Goal: Transaction & Acquisition: Purchase product/service

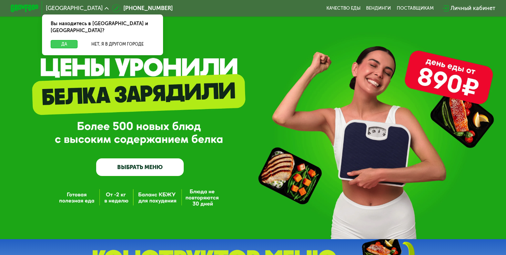
click at [56, 40] on button "Да" at bounding box center [64, 44] width 27 height 8
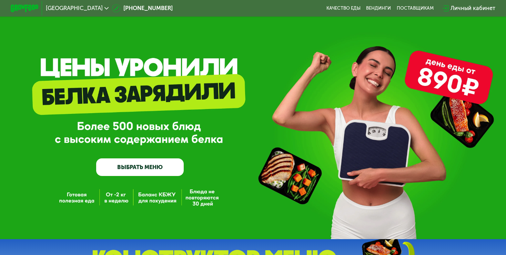
click at [129, 167] on link "ВЫБРАТЬ МЕНЮ" at bounding box center [140, 167] width 88 height 18
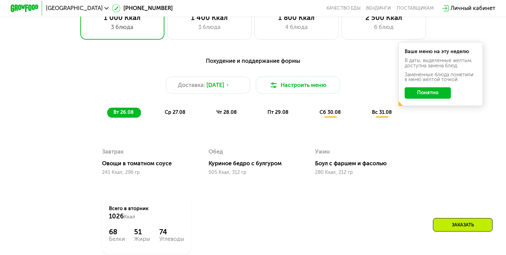
scroll to position [345, 0]
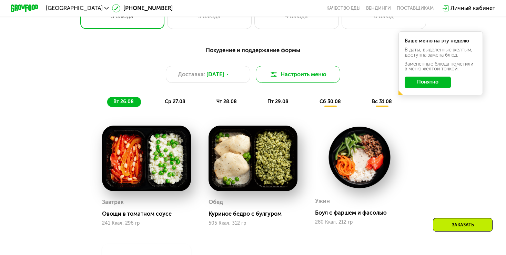
click at [303, 77] on button "Настроить меню" at bounding box center [298, 74] width 85 height 17
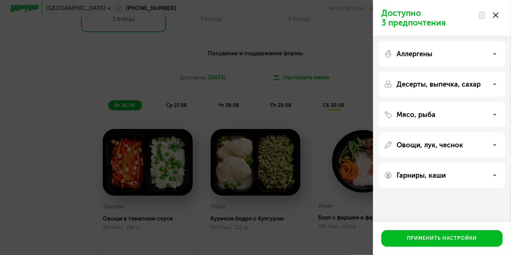
click at [88, 57] on div "Доступно 3 предпочтения Аллергены Десерты, выпечка, сахар Мясо, рыба Овощи, лук…" at bounding box center [255, 127] width 511 height 255
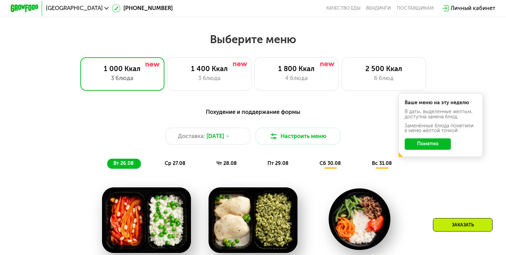
scroll to position [276, 0]
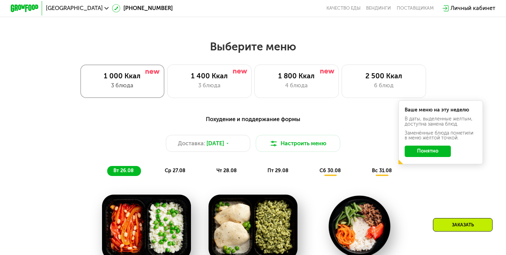
click at [116, 90] on div "3 блюда" at bounding box center [123, 85] width 70 height 8
drag, startPoint x: 114, startPoint y: 85, endPoint x: 125, endPoint y: 86, distance: 11.1
click at [115, 85] on div "3 блюда" at bounding box center [123, 85] width 70 height 8
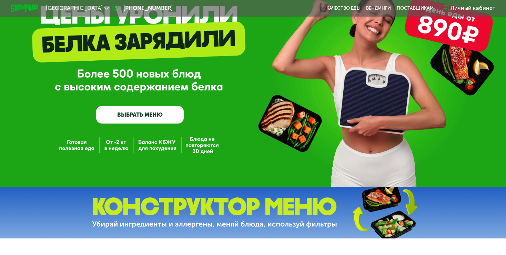
scroll to position [69, 0]
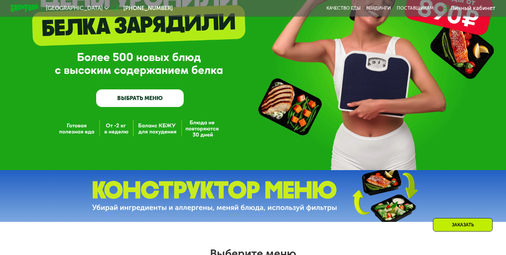
click at [136, 101] on link "ВЫБРАТЬ МЕНЮ" at bounding box center [140, 98] width 88 height 18
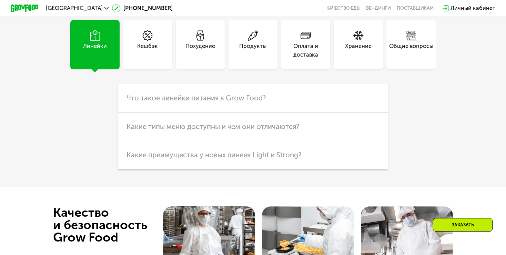
scroll to position [1750, 0]
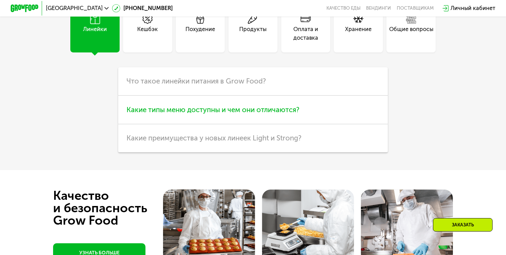
click at [238, 114] on span "Какие типы меню доступны и чем они отличаются?" at bounding box center [213, 110] width 173 height 8
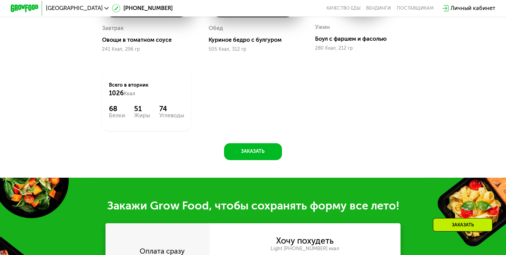
scroll to position [542, 0]
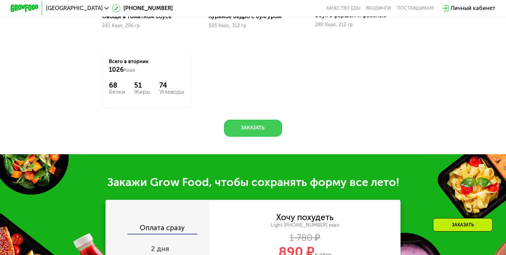
click at [249, 131] on button "Заказать" at bounding box center [253, 128] width 58 height 17
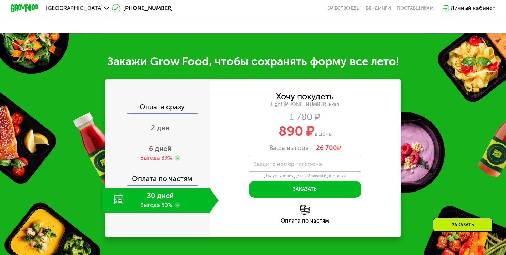
scroll to position [702, 0]
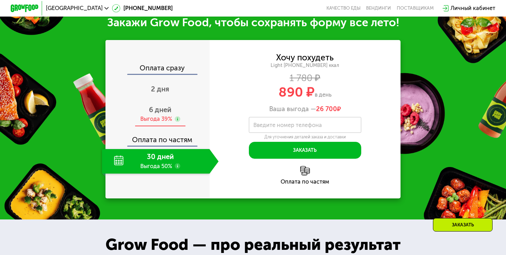
click at [157, 114] on span "6 дней" at bounding box center [160, 110] width 22 height 8
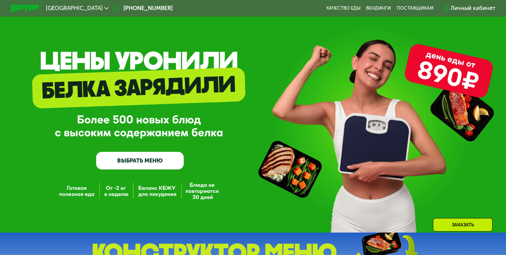
scroll to position [0, 0]
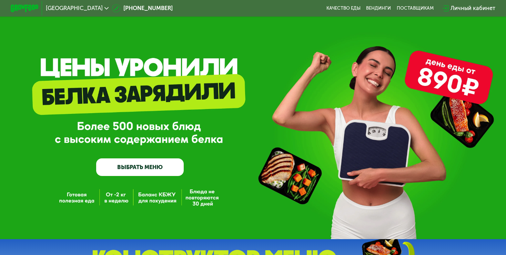
click at [468, 7] on div "Личный кабинет" at bounding box center [473, 8] width 45 height 8
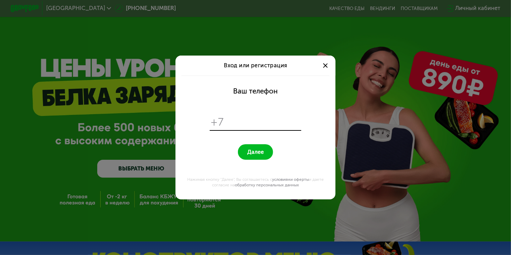
drag, startPoint x: 242, startPoint y: 122, endPoint x: 269, endPoint y: 116, distance: 28.0
click at [243, 121] on input "tel" at bounding box center [263, 121] width 73 height 13
type input "**********"
drag, startPoint x: 258, startPoint y: 148, endPoint x: 282, endPoint y: 142, distance: 24.6
click at [258, 148] on button "Далее" at bounding box center [255, 151] width 35 height 15
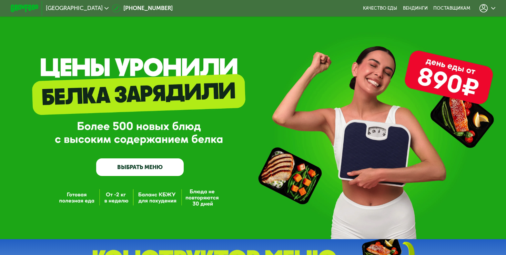
click at [496, 6] on icon at bounding box center [494, 8] width 4 height 4
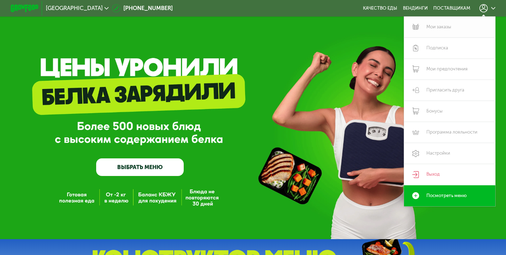
click at [455, 28] on link "Мои заказы" at bounding box center [449, 27] width 91 height 21
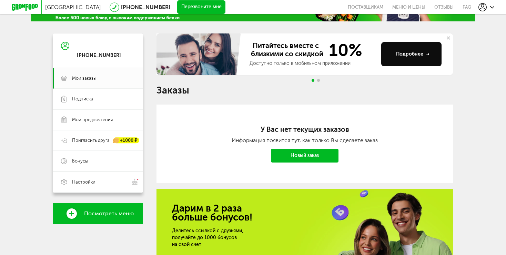
scroll to position [69, 0]
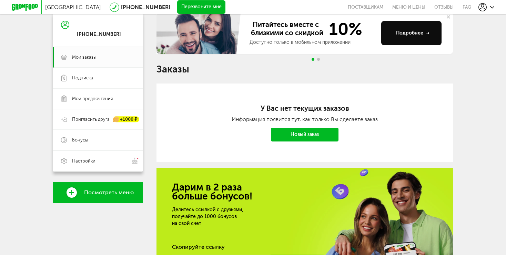
drag, startPoint x: 313, startPoint y: 135, endPoint x: 355, endPoint y: 132, distance: 42.1
click at [313, 134] on link "Новый заказ" at bounding box center [305, 135] width 68 height 14
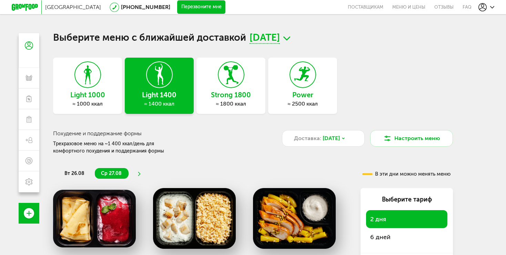
click at [149, 93] on h3 "Light 1400" at bounding box center [159, 95] width 69 height 8
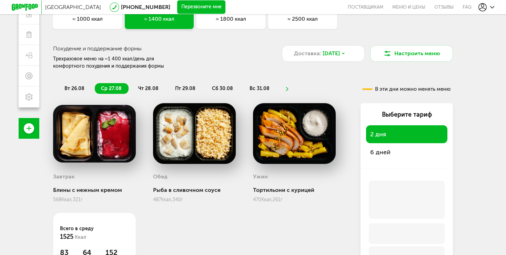
scroll to position [126, 0]
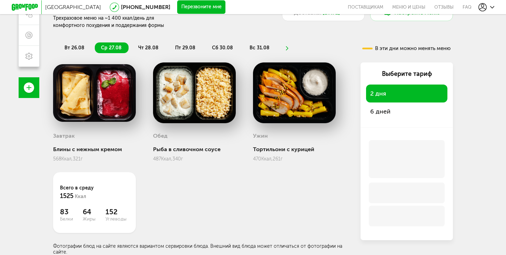
click at [388, 112] on span "6 дней" at bounding box center [381, 112] width 20 height 8
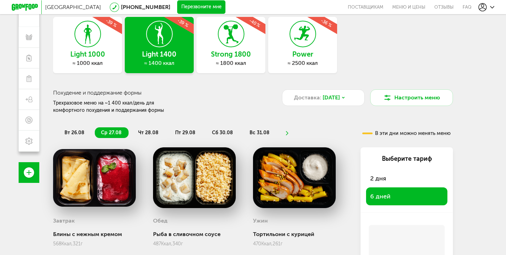
scroll to position [1, 0]
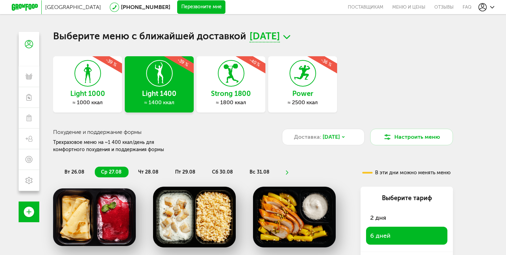
click at [488, 152] on div "Санкт-Петербург 8 (800) 555-21-78 Перезвоните мне поставщикам Меню и цены Отзыв…" at bounding box center [253, 157] width 506 height 316
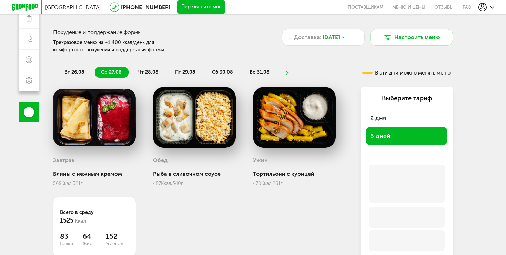
scroll to position [105, 0]
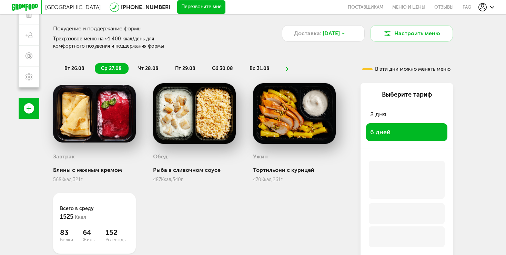
click at [140, 63] on li "чт 28.08" at bounding box center [148, 68] width 33 height 11
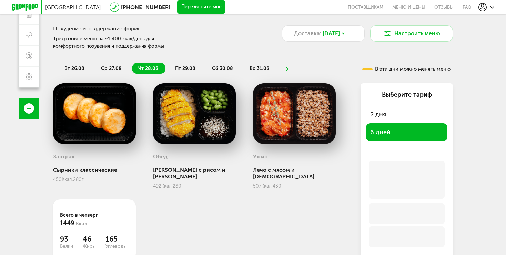
click at [185, 66] on span "пт 29.08" at bounding box center [185, 69] width 20 height 6
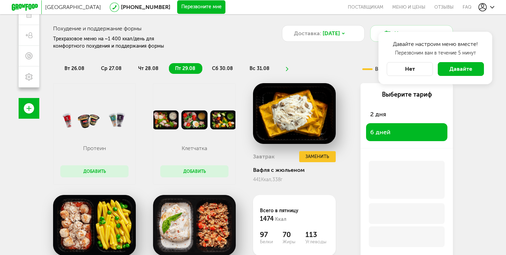
click at [411, 67] on button "Нет" at bounding box center [410, 69] width 46 height 14
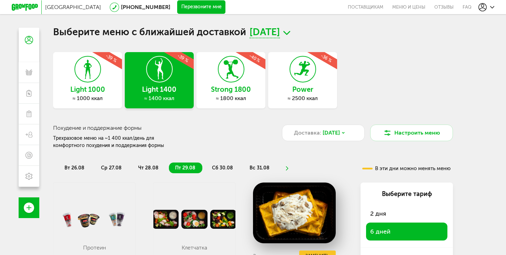
scroll to position [0, 0]
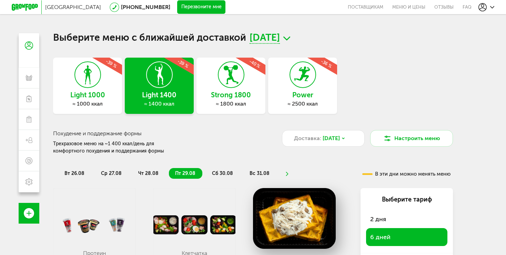
click at [235, 78] on icon at bounding box center [231, 75] width 25 height 26
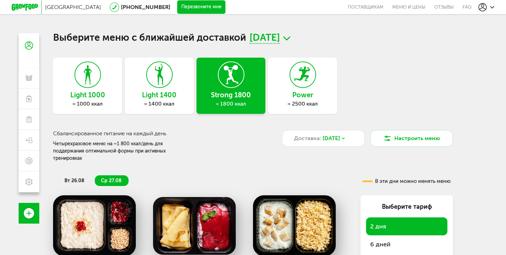
click at [310, 86] on icon at bounding box center [303, 75] width 25 height 26
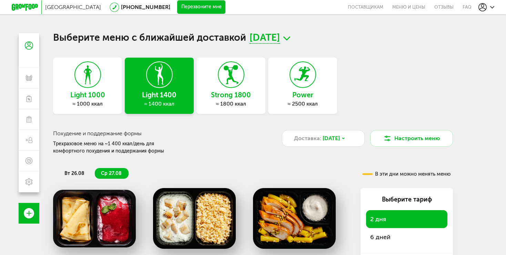
click at [77, 170] on li "вт 26.08" at bounding box center [74, 173] width 33 height 11
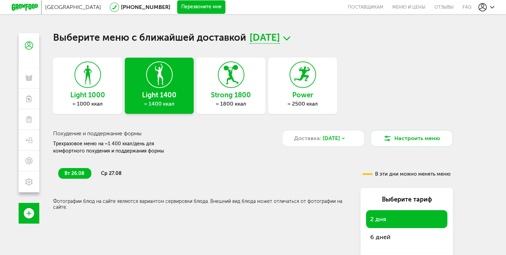
click at [106, 175] on span "ср 27.08" at bounding box center [111, 173] width 21 height 6
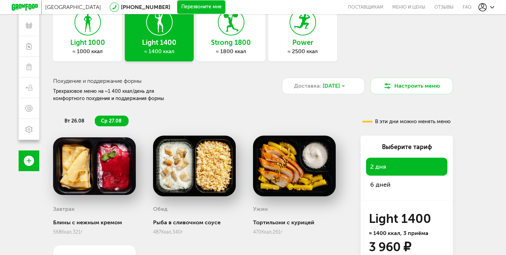
scroll to position [69, 0]
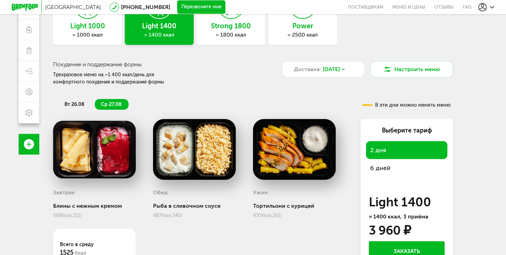
click at [383, 169] on span "6 дней" at bounding box center [381, 168] width 20 height 8
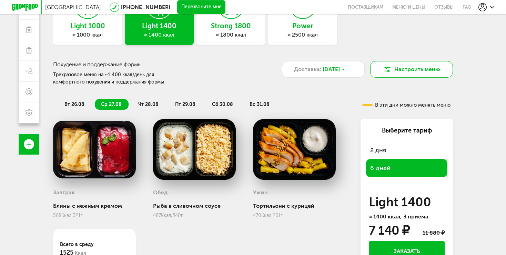
click at [416, 70] on button "Настроить меню" at bounding box center [412, 69] width 83 height 17
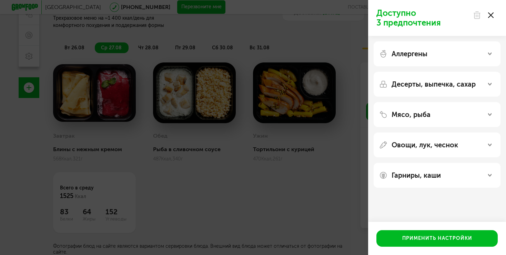
scroll to position [61, 0]
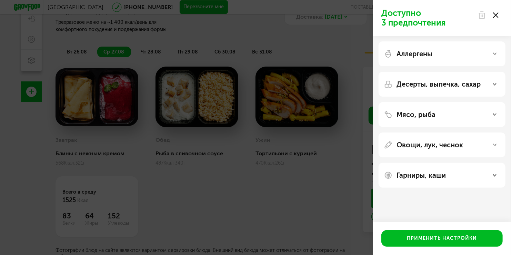
click at [498, 15] on icon at bounding box center [496, 15] width 6 height 6
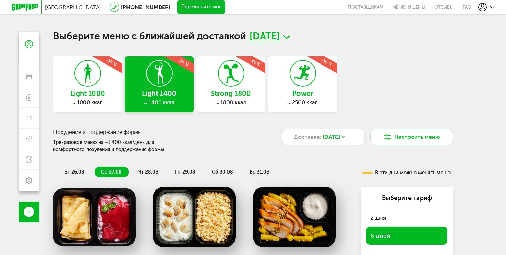
scroll to position [0, 0]
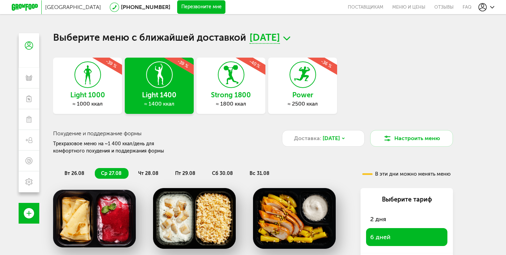
click at [98, 87] on icon at bounding box center [87, 75] width 25 height 26
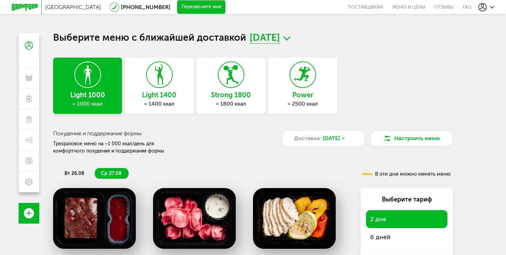
click at [157, 87] on icon at bounding box center [159, 75] width 25 height 26
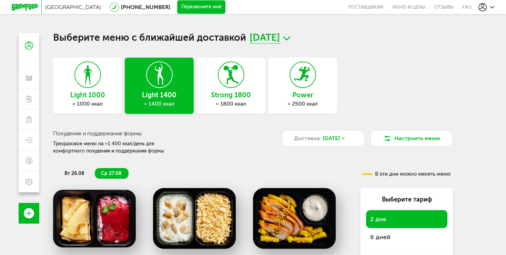
click at [96, 89] on div "Light 1000 ≈ 1000 ккал" at bounding box center [87, 86] width 69 height 56
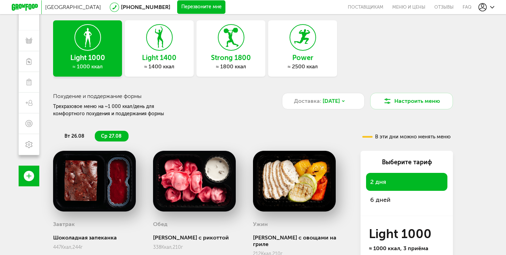
scroll to position [22, 0]
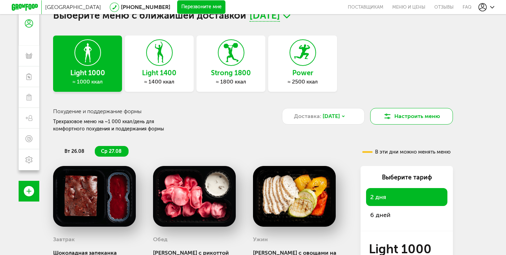
click at [419, 115] on button "Настроить меню" at bounding box center [412, 116] width 83 height 17
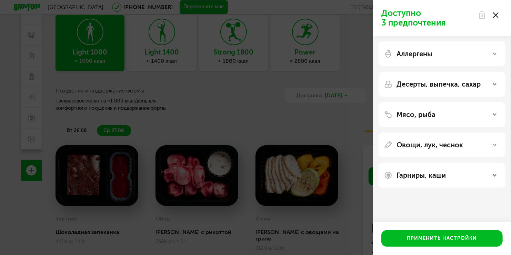
drag, startPoint x: 450, startPoint y: 236, endPoint x: 353, endPoint y: 177, distance: 113.3
click at [349, 191] on div "Доступно 3 предпочтения Аллергены Десерты, выпечка, сахар Мясо, рыба Овощи, лук…" at bounding box center [255, 127] width 511 height 255
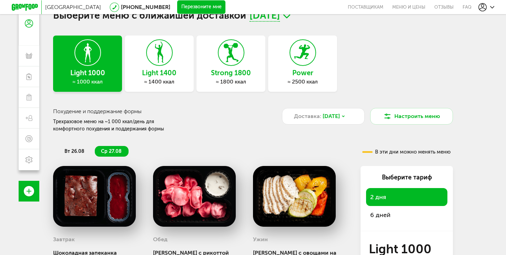
click at [224, 63] on icon at bounding box center [231, 53] width 25 height 26
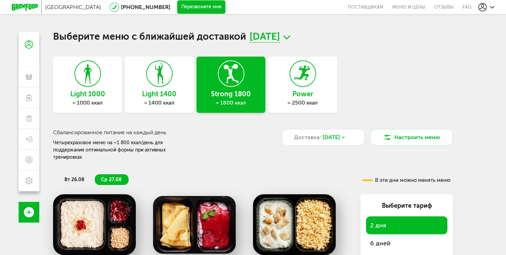
scroll to position [0, 0]
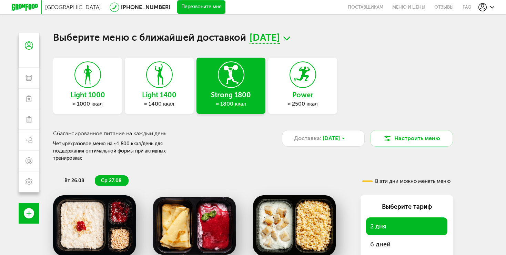
click at [160, 88] on div "Light 1400 ≈ 1400 ккал" at bounding box center [159, 86] width 69 height 56
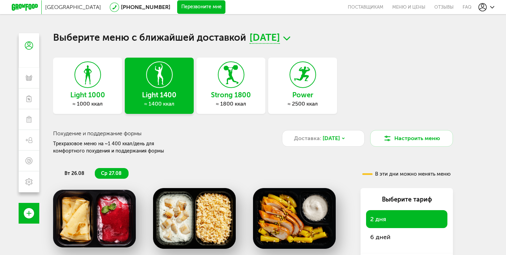
click at [88, 81] on icon at bounding box center [87, 75] width 25 height 26
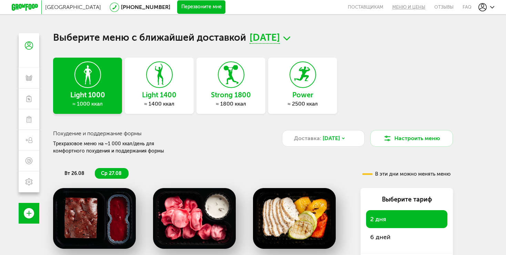
click at [408, 7] on link "Меню и цены" at bounding box center [409, 7] width 42 height 14
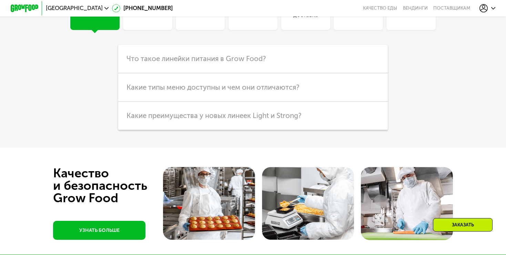
scroll to position [1760, 0]
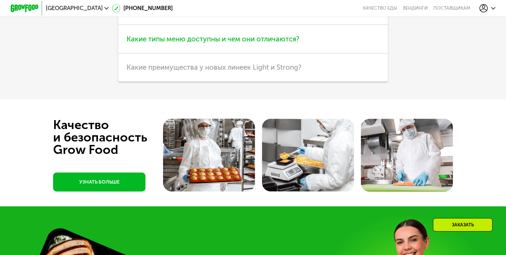
click at [287, 43] on span "Какие типы меню доступны и чем они отличаются?" at bounding box center [213, 39] width 173 height 8
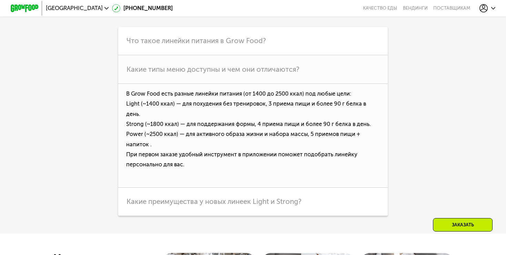
scroll to position [1725, 0]
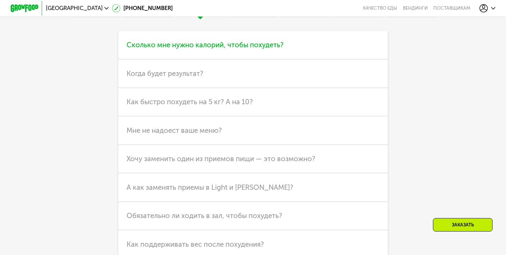
click at [309, 60] on h3 "Сколько мне нужно калорий, чтобы похудеть?" at bounding box center [253, 45] width 270 height 29
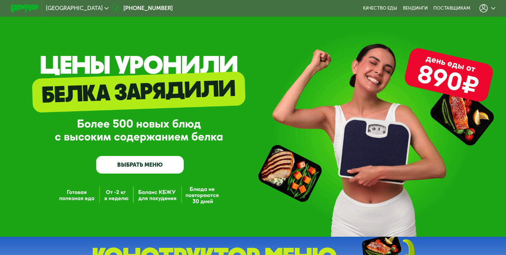
scroll to position [0, 0]
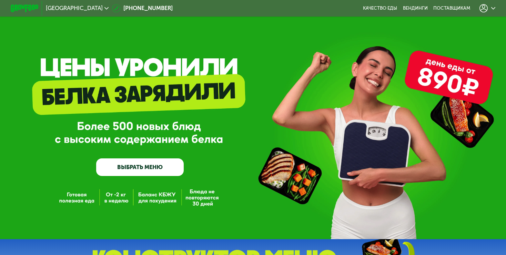
click at [496, 9] on use at bounding box center [494, 8] width 4 height 2
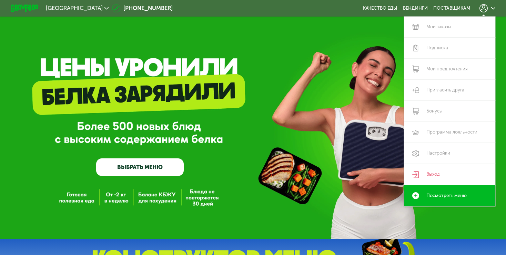
click at [494, 6] on div at bounding box center [488, 8] width 16 height 8
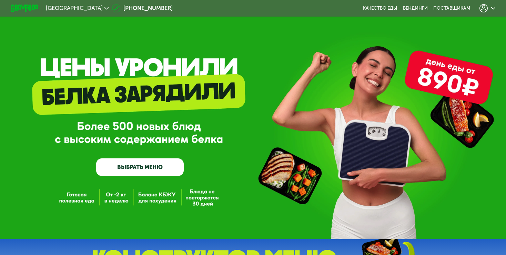
click at [496, 10] on icon at bounding box center [494, 8] width 4 height 4
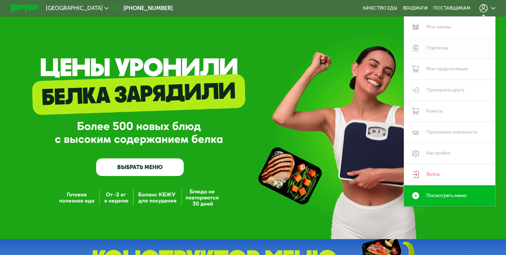
click at [443, 46] on link "Подписка" at bounding box center [449, 48] width 91 height 21
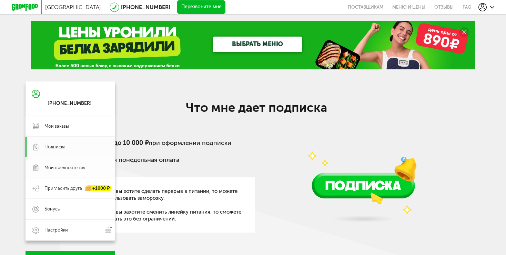
click at [71, 170] on span "Мои предпочтения" at bounding box center [65, 168] width 41 height 6
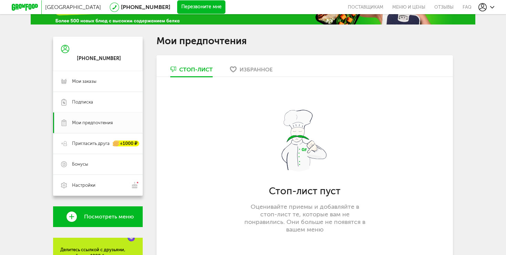
scroll to position [69, 0]
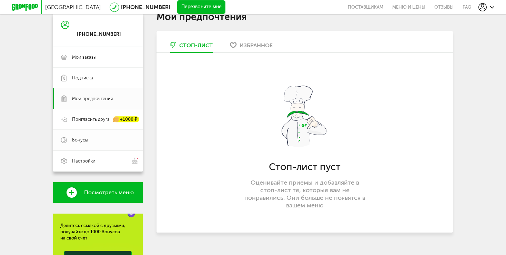
click at [89, 140] on span "Бонусы" at bounding box center [103, 140] width 63 height 6
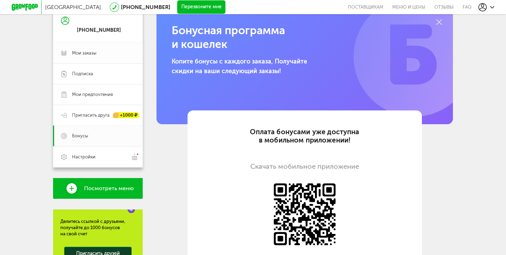
scroll to position [104, 0]
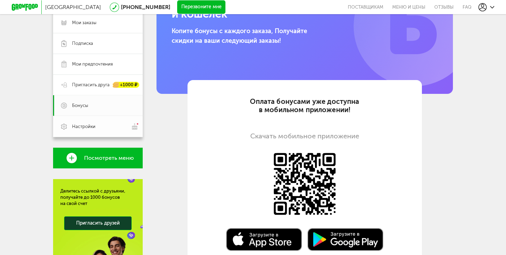
click at [88, 125] on span "Настройки" at bounding box center [83, 127] width 23 height 6
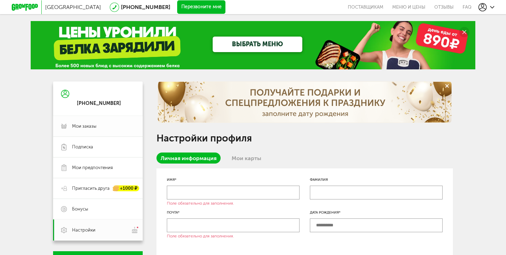
click at [87, 126] on span "Мои заказы" at bounding box center [84, 126] width 24 height 6
